Goal: Check status: Check status

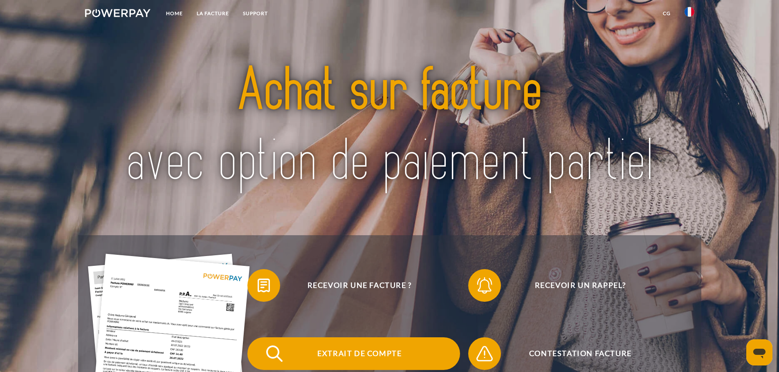
click at [381, 356] on span "Extrait de compte" at bounding box center [359, 354] width 200 height 33
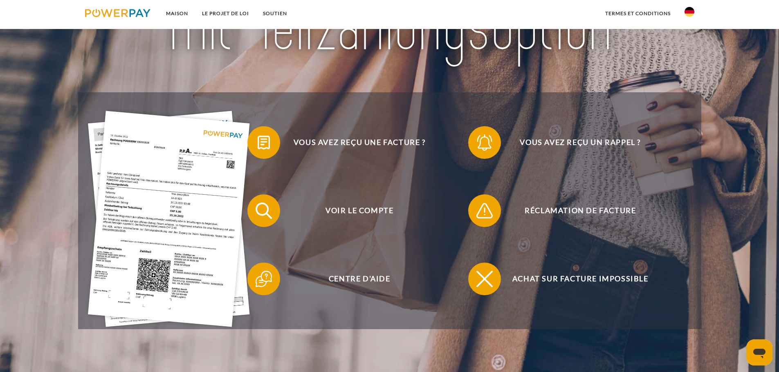
scroll to position [202, 0]
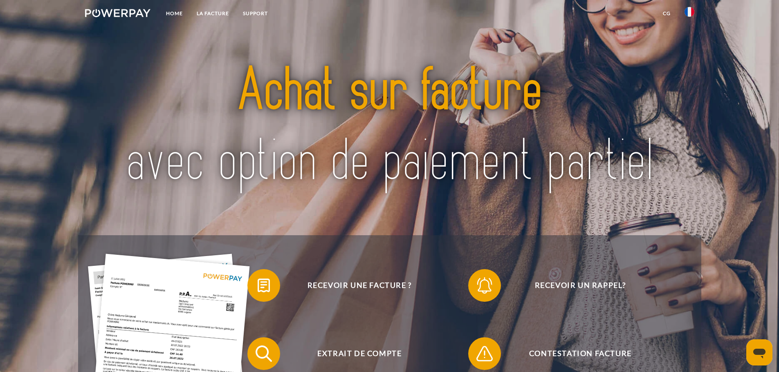
drag, startPoint x: 778, startPoint y: 40, endPoint x: 785, endPoint y: 83, distance: 43.8
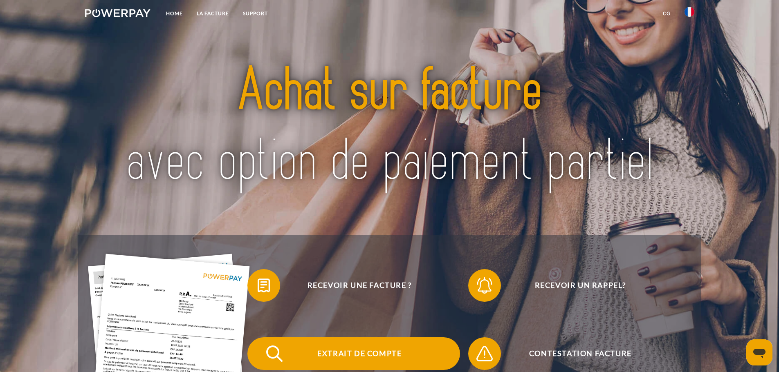
click at [400, 356] on span "Extrait de compte" at bounding box center [359, 354] width 200 height 33
